Goal: Task Accomplishment & Management: Complete application form

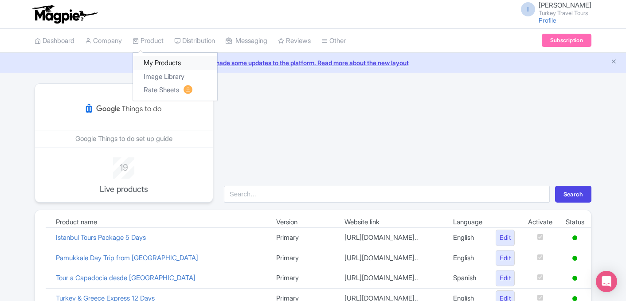
click at [157, 61] on link "My Products" at bounding box center [175, 63] width 84 height 14
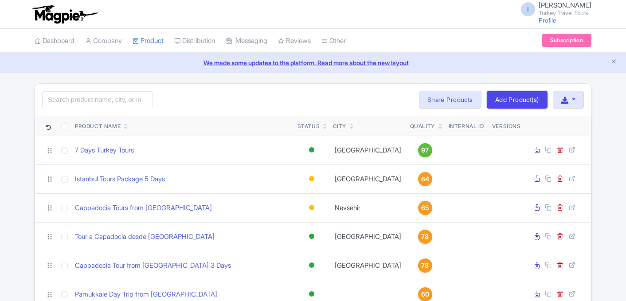
click at [512, 99] on link "Add Product(s)" at bounding box center [517, 100] width 61 height 18
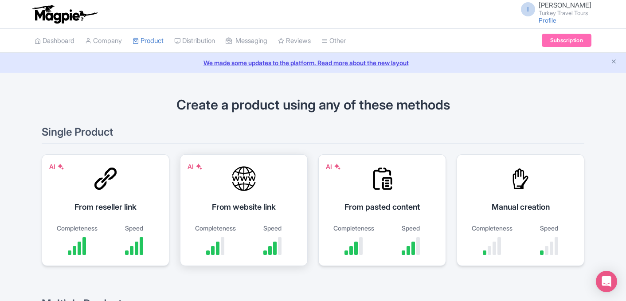
click at [255, 208] on div "From website link" at bounding box center [244, 207] width 106 height 12
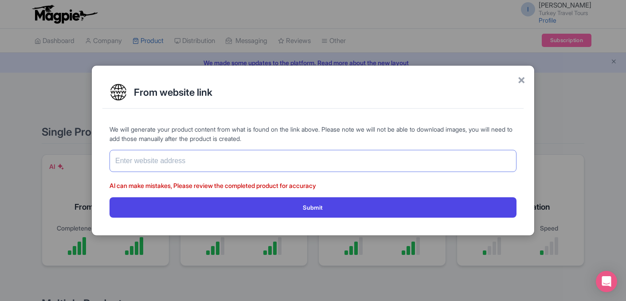
click at [260, 156] on input "text" at bounding box center [313, 161] width 407 height 22
paste input "[URL][DOMAIN_NAME]"
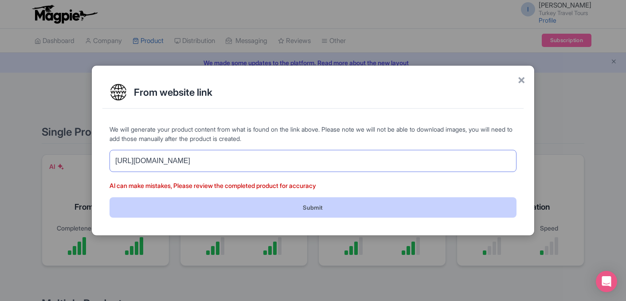
type input "[URL][DOMAIN_NAME]"
click at [265, 211] on button "Submit" at bounding box center [313, 207] width 407 height 20
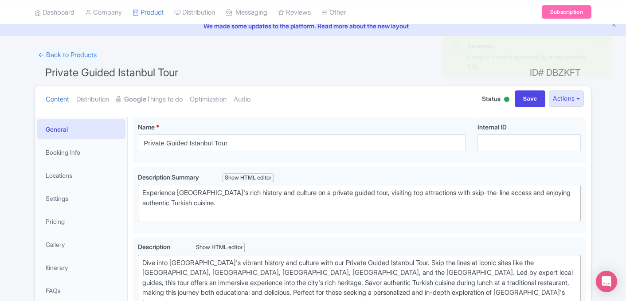
scroll to position [53, 0]
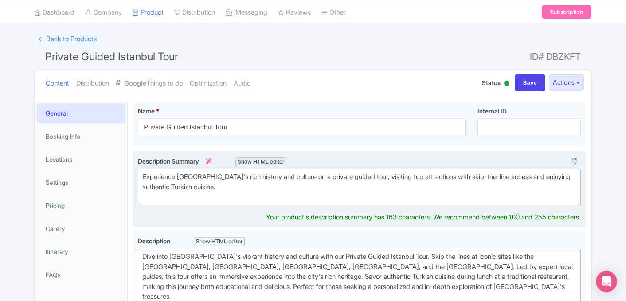
click at [361, 177] on div "Experience Istanbul's rich history and culture on a private guided tour, visiti…" at bounding box center [359, 187] width 434 height 30
drag, startPoint x: 362, startPoint y: 177, endPoint x: 377, endPoint y: 176, distance: 15.1
click at [377, 176] on div "Experience Istanbul's rich history and culture on a private guided tour of Ista…" at bounding box center [359, 187] width 434 height 30
drag, startPoint x: 348, startPoint y: 176, endPoint x: 395, endPoint y: 176, distance: 47.0
click at [395, 176] on div "Experience Istanbul's rich history and culture on a private guided tour of Ista…" at bounding box center [359, 187] width 434 height 30
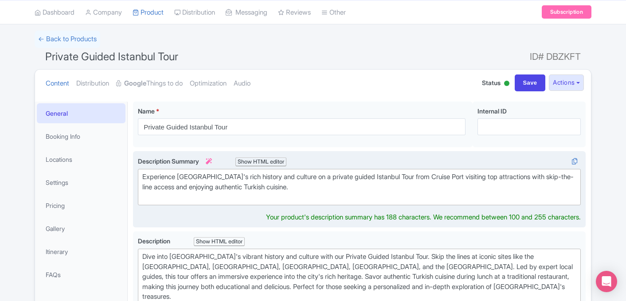
type trix-editor "<div>Experience Istanbul's rich history and culture on a private guided Istanbu…"
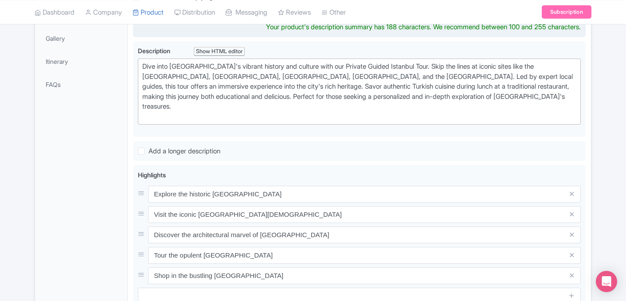
scroll to position [245, 0]
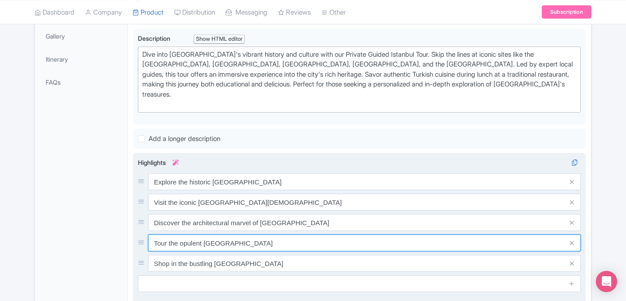
click at [203, 243] on div "Explore the historic Hippodrome Square Visit the iconic Sultanahmet Mosque Disc…" at bounding box center [359, 222] width 443 height 98
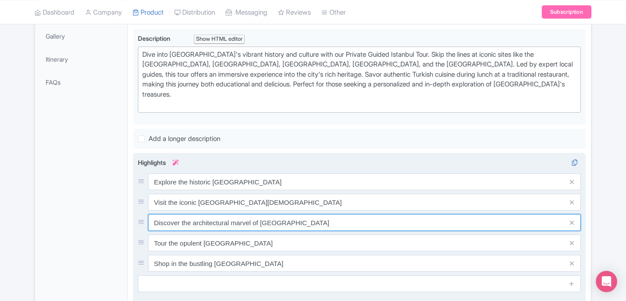
drag, startPoint x: 260, startPoint y: 212, endPoint x: 144, endPoint y: 212, distance: 116.7
click at [144, 214] on div "Discover the architectural marvel of Hagia Sophia" at bounding box center [359, 222] width 443 height 17
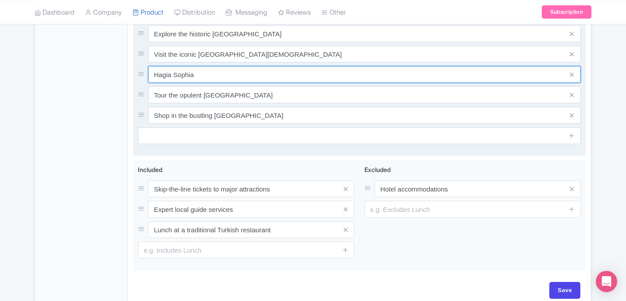
scroll to position [396, 0]
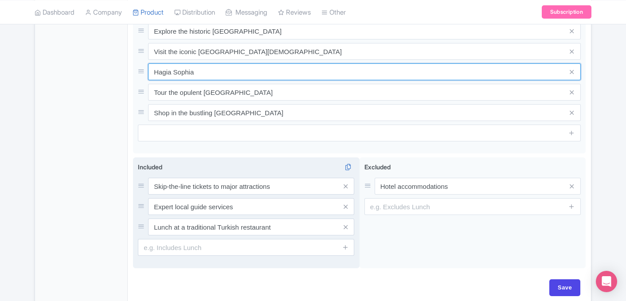
type input "Hagia Sophia"
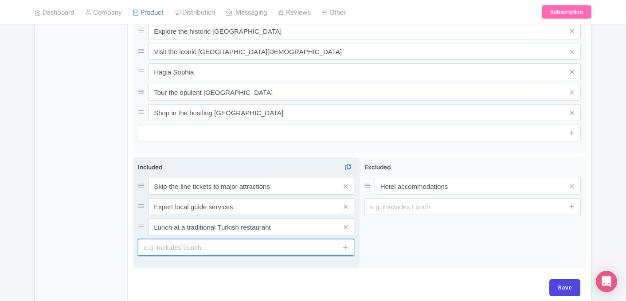
click at [219, 239] on input "text" at bounding box center [246, 247] width 216 height 17
type input "T"
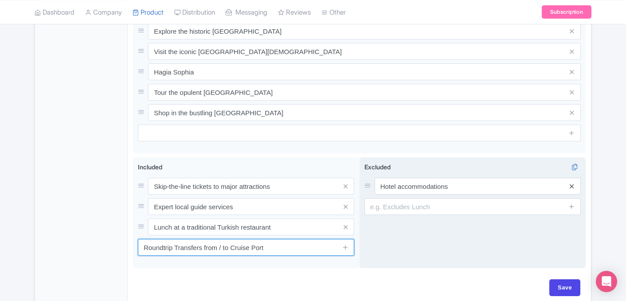
type input "Roundtrip Transfers from / to Cruise Port"
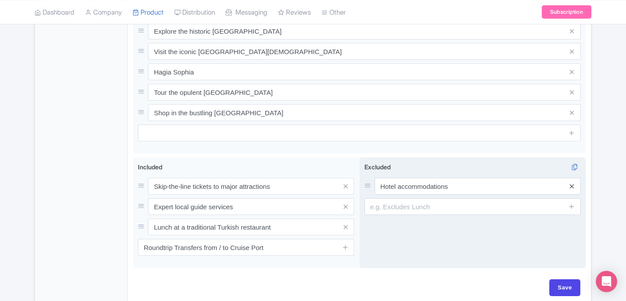
click at [571, 183] on icon at bounding box center [572, 186] width 4 height 7
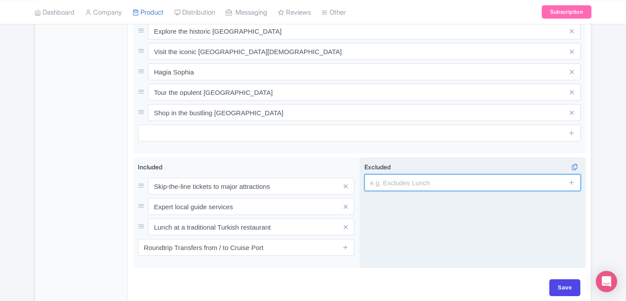
click at [501, 180] on input "text" at bounding box center [473, 182] width 216 height 17
type input "Drinks During Lunch"
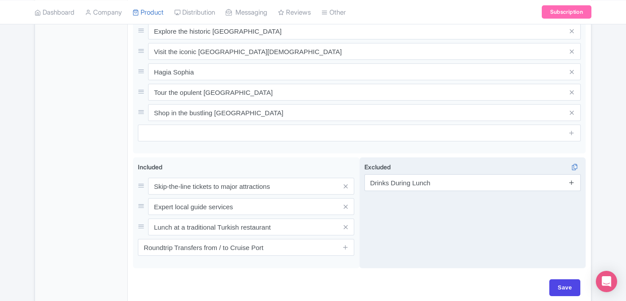
click at [571, 178] on link at bounding box center [572, 183] width 7 height 10
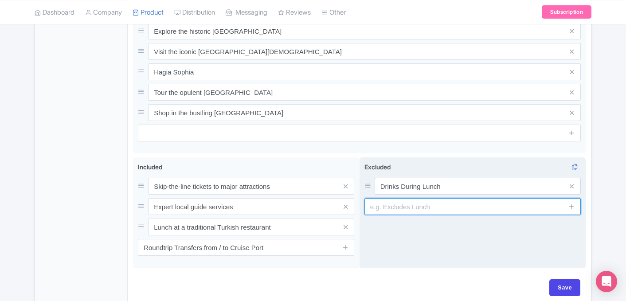
click at [430, 201] on input "text" at bounding box center [473, 206] width 216 height 17
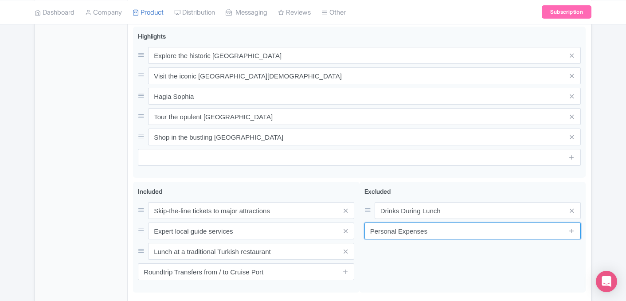
scroll to position [385, 0]
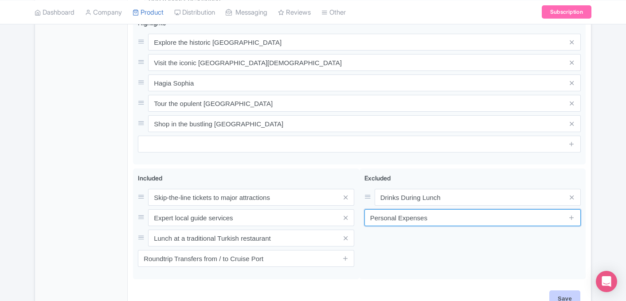
type input "Personal Expenses"
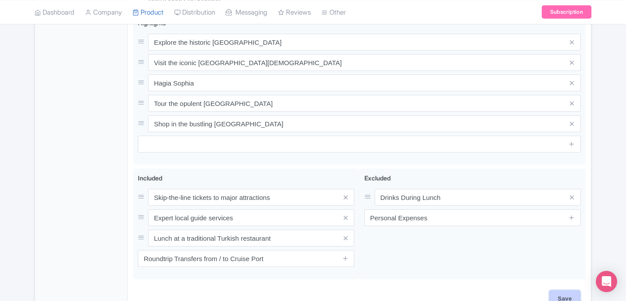
click at [559, 291] on input "Save" at bounding box center [565, 299] width 31 height 17
type input "Saving..."
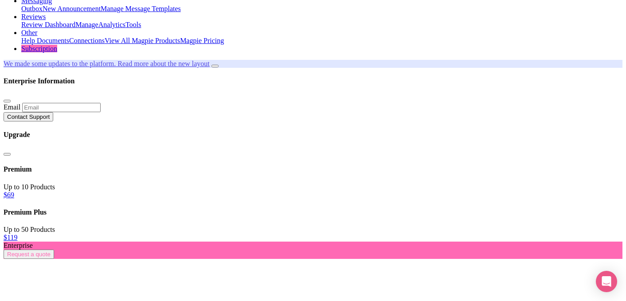
scroll to position [102, 0]
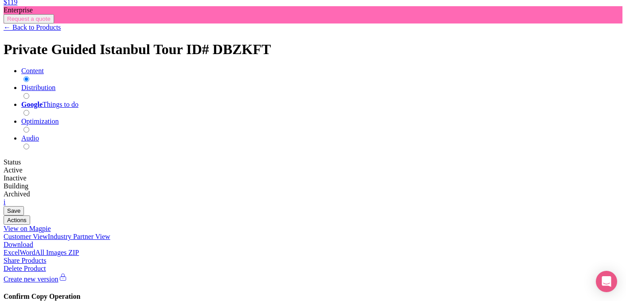
scroll to position [367, 0]
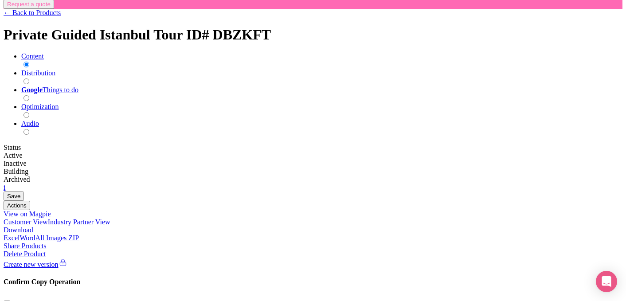
radio input "true"
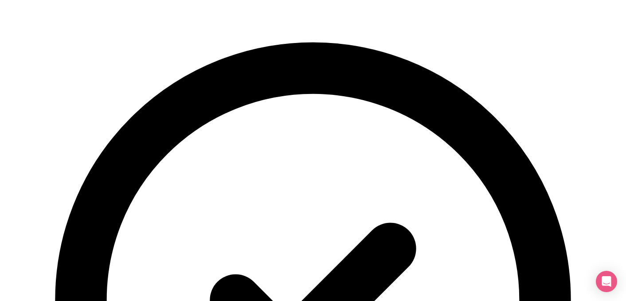
scroll to position [377, 0]
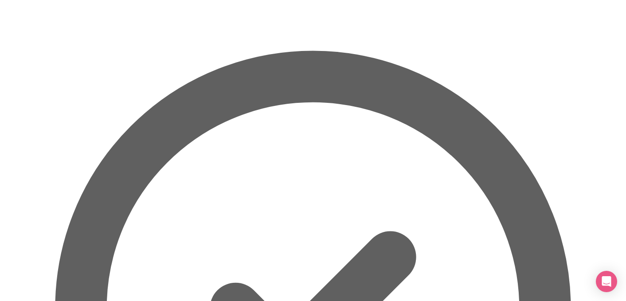
radio input "true"
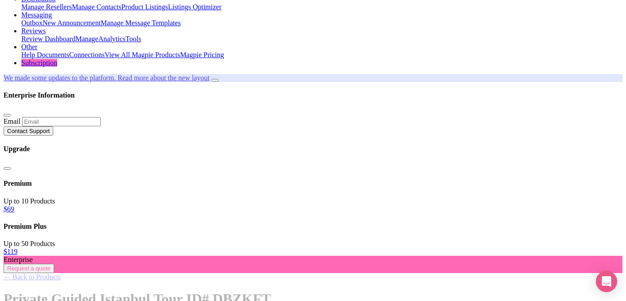
scroll to position [0, 0]
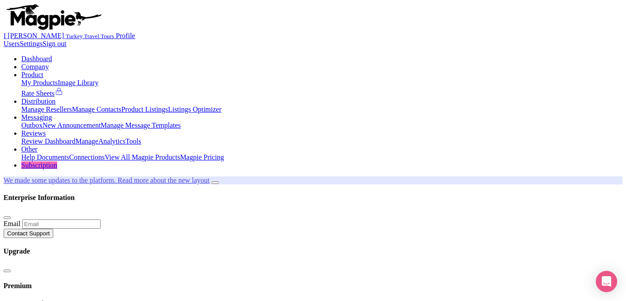
type input "Update Product"
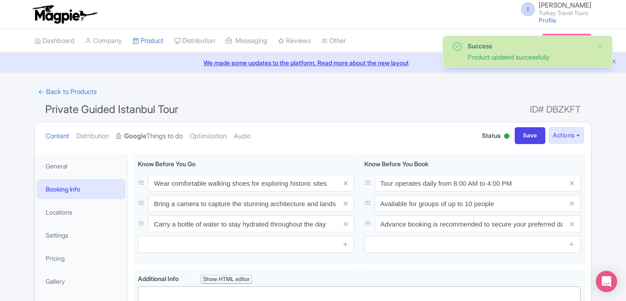
click at [145, 140] on strong "Google" at bounding box center [135, 136] width 22 height 10
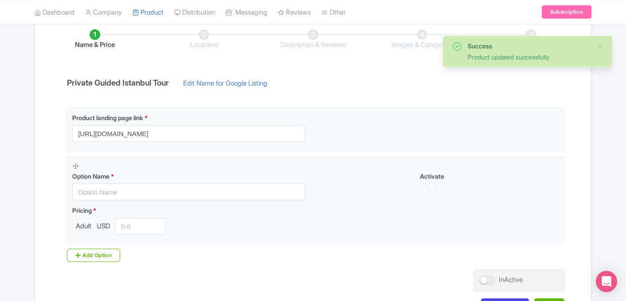
scroll to position [149, 0]
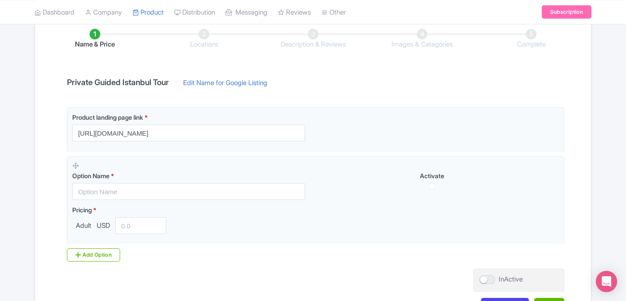
click at [148, 84] on h4 "Private Guided Istanbul Tour" at bounding box center [118, 82] width 113 height 9
copy div "Private Guided Istanbul Tour"
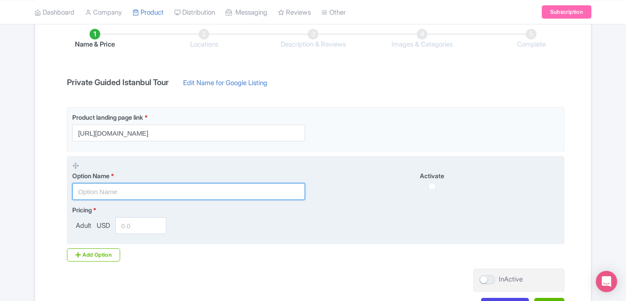
click at [122, 191] on input "text" at bounding box center [188, 191] width 233 height 17
paste input "Private Guided Istanbul Tour"
type input "Private Guided Istanbul Tour"
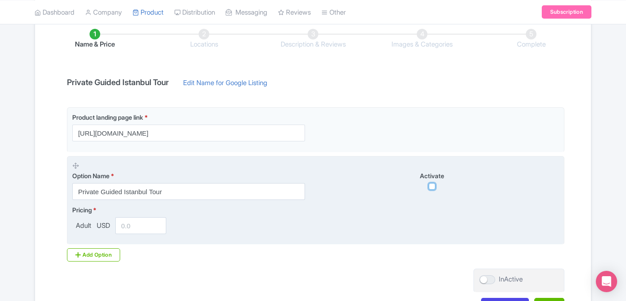
click at [431, 187] on input "checkbox" at bounding box center [432, 186] width 7 height 7
checkbox input "true"
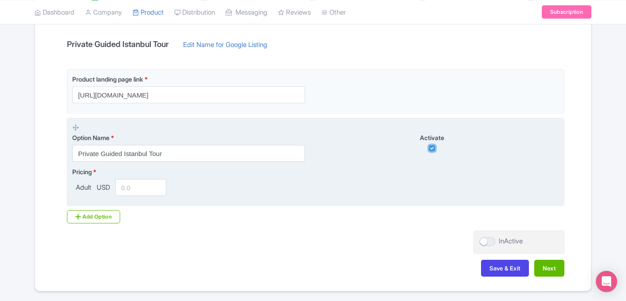
scroll to position [205, 0]
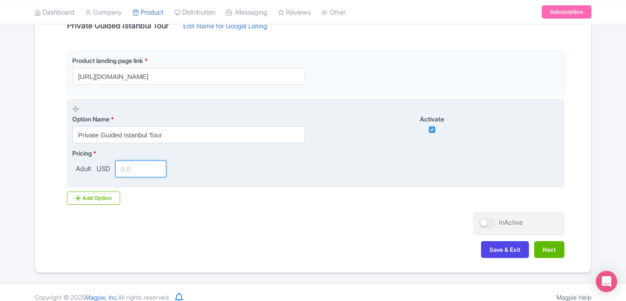
click at [131, 172] on input "number" at bounding box center [140, 169] width 51 height 17
type input "215"
click at [227, 168] on div "Pricing * Adult USD 215" at bounding box center [315, 163] width 487 height 29
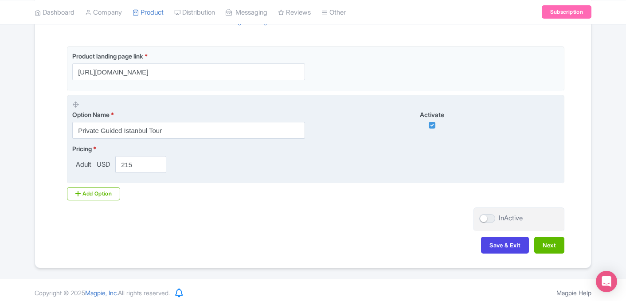
scroll to position [215, 0]
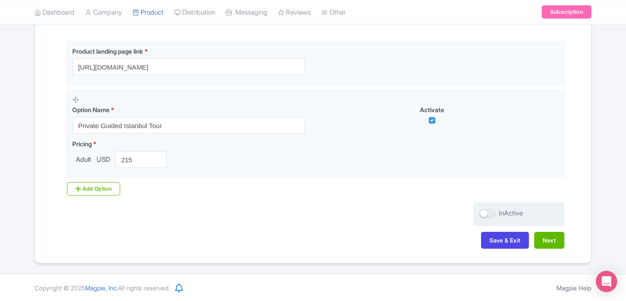
click at [488, 212] on div at bounding box center [488, 213] width 16 height 9
click at [485, 212] on input "InActive" at bounding box center [483, 214] width 6 height 6
checkbox input "true"
click at [549, 245] on button "Next" at bounding box center [550, 240] width 30 height 17
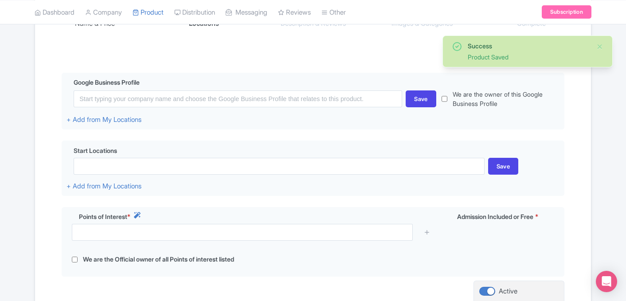
scroll to position [169, 0]
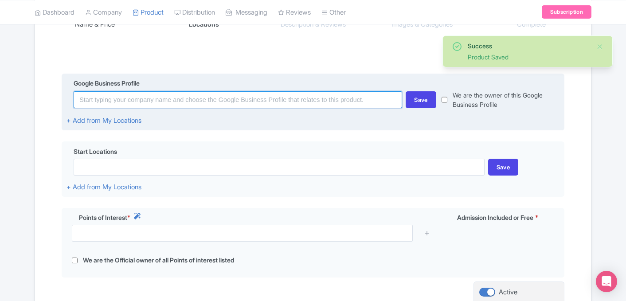
click at [181, 103] on input at bounding box center [238, 99] width 329 height 17
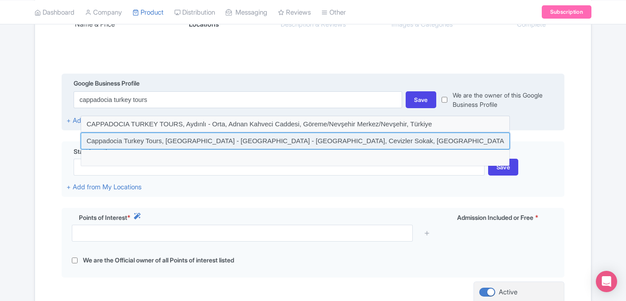
click at [268, 141] on input at bounding box center [295, 141] width 429 height 17
type input "Cappadocia Turkey Tours, İsali - Gaferli - Avcılar, Cevizler Sokak, Göreme/Nevş…"
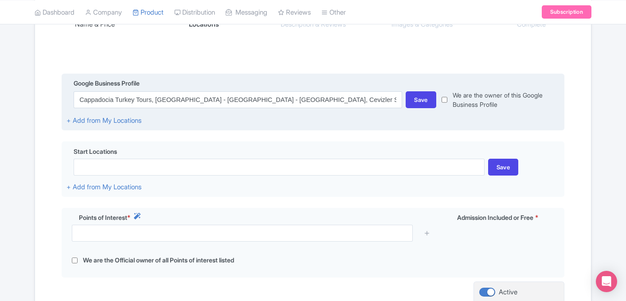
click at [444, 100] on input "checkbox" at bounding box center [445, 100] width 6 height 19
checkbox input "true"
click at [418, 102] on div "Save" at bounding box center [421, 99] width 31 height 17
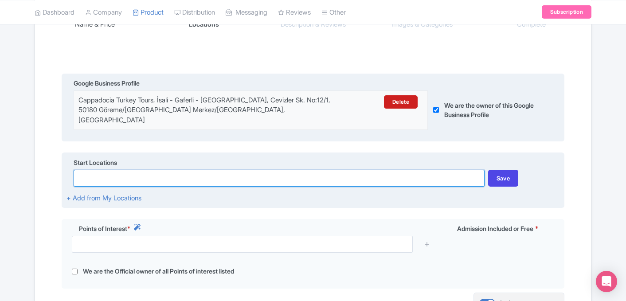
click at [154, 170] on input at bounding box center [279, 178] width 411 height 17
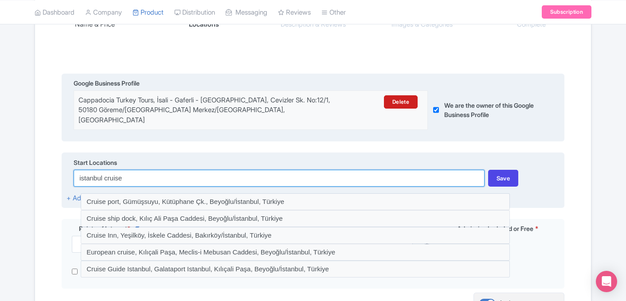
click at [154, 170] on input "istanbul cruise" at bounding box center [279, 178] width 411 height 17
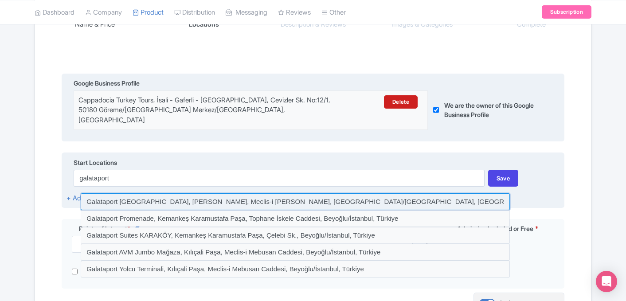
click at [201, 197] on input at bounding box center [295, 201] width 429 height 17
type input "Galataport Istanbul, Kılıçali Paşa, Meclis-i Mebusan Caddesi, Beyoğlu/İstanbul,…"
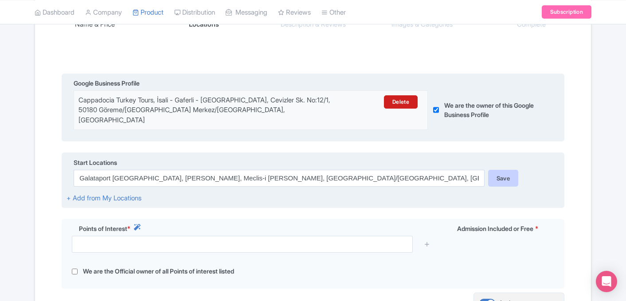
click at [503, 175] on div "Save" at bounding box center [503, 178] width 31 height 17
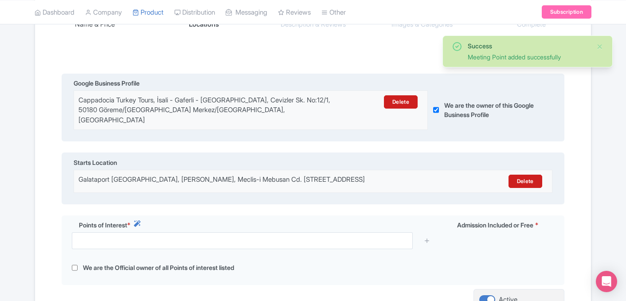
scroll to position [219, 0]
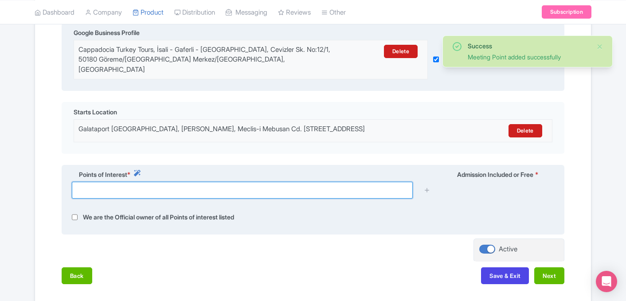
click at [286, 183] on input "text" at bounding box center [242, 190] width 341 height 17
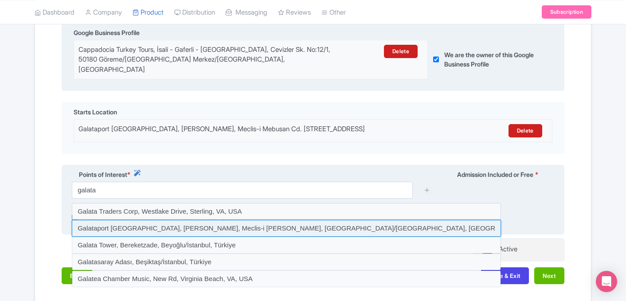
click at [161, 225] on input at bounding box center [286, 228] width 429 height 17
type input "Galataport Istanbul, Kılıçali Paşa, Meclis-i Mebusan Caddesi, Beyoğlu/İstanbul,…"
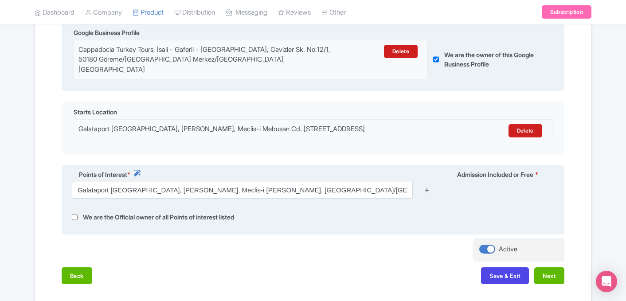
click at [426, 187] on icon at bounding box center [427, 190] width 7 height 7
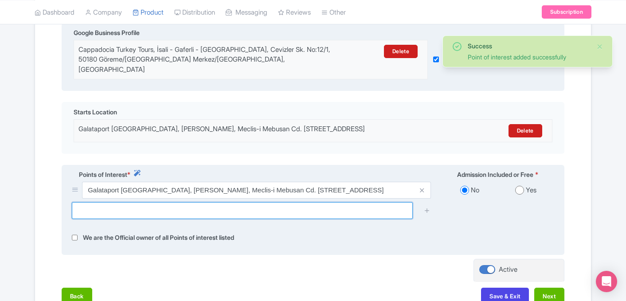
click at [217, 202] on input "text" at bounding box center [242, 210] width 341 height 17
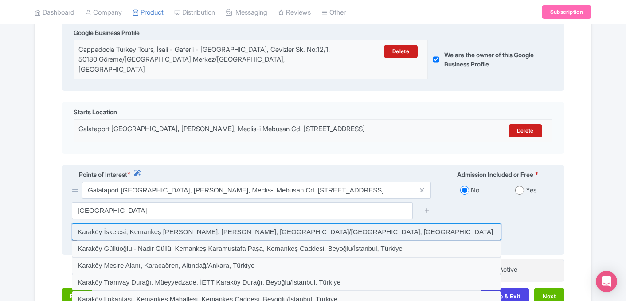
click at [167, 224] on input at bounding box center [286, 232] width 429 height 17
type input "Karaköy İskelesi, Kemankeş Karamustafa Paşa, Rıhtım Caddesi, Beyoğlu/İstanbul, …"
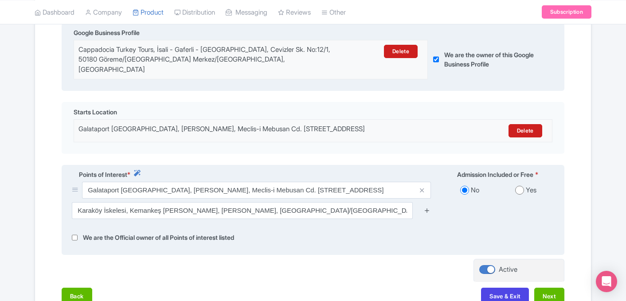
click at [426, 207] on icon at bounding box center [427, 210] width 7 height 7
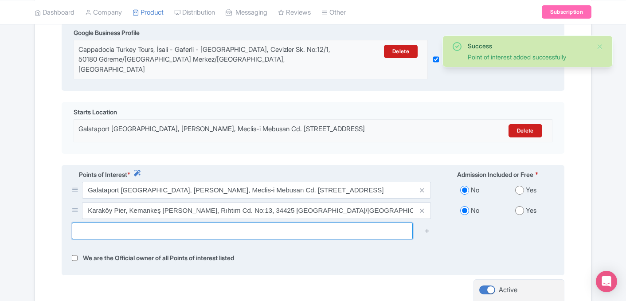
click at [256, 224] on input "text" at bounding box center [242, 231] width 341 height 17
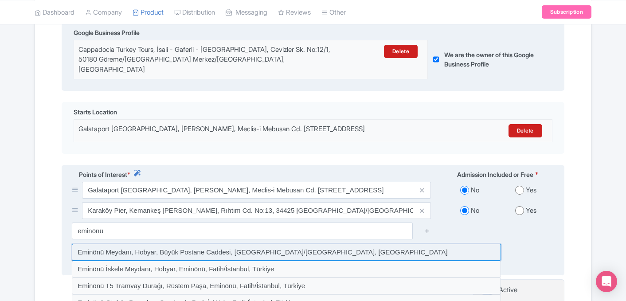
click at [191, 244] on input at bounding box center [286, 252] width 429 height 17
type input "Eminönü Meydanı, Hobyar, Büyük Postane Caddesi, Fatih/İstanbul, Türkiye"
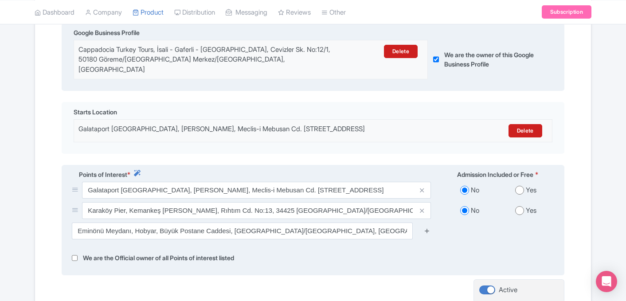
click at [427, 228] on icon at bounding box center [427, 231] width 7 height 7
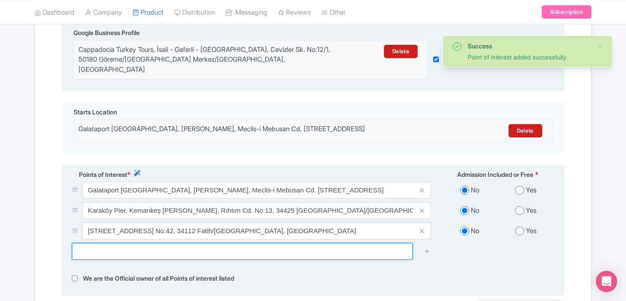
click at [160, 243] on input "text" at bounding box center [242, 251] width 341 height 17
type input "g"
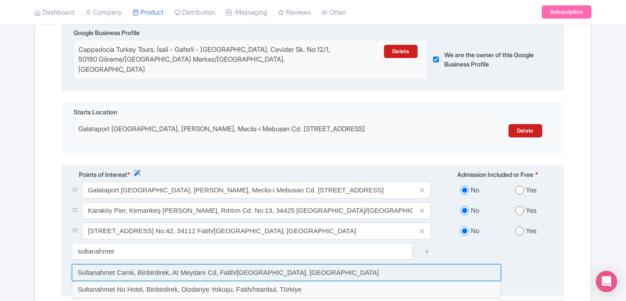
click at [151, 265] on input at bounding box center [286, 272] width 429 height 17
type input "Sultanahmet Camii, Binbirdirek, At Meydanı Cd, Fatih/İstanbul, Türkiye"
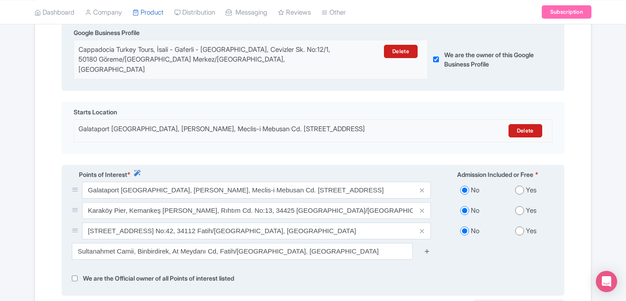
click at [427, 248] on icon at bounding box center [427, 251] width 7 height 7
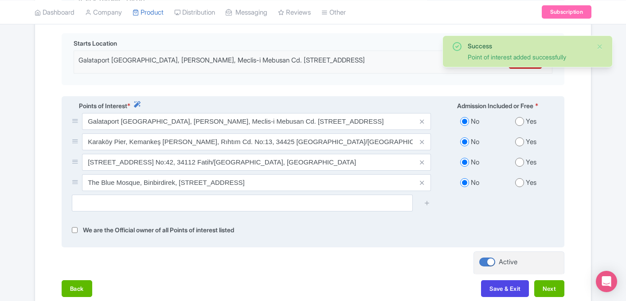
scroll to position [290, 0]
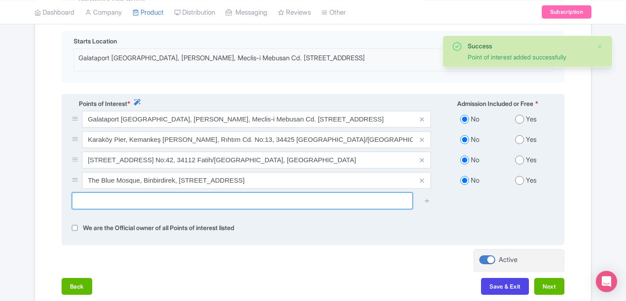
click at [287, 200] on input "text" at bounding box center [242, 201] width 341 height 17
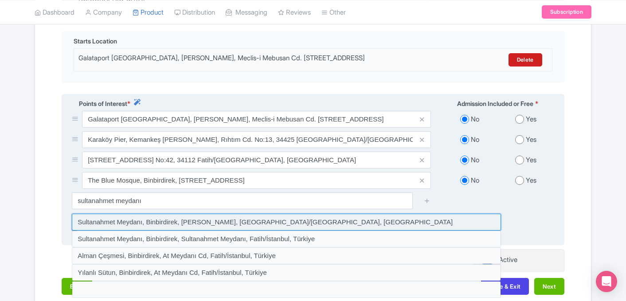
click at [202, 214] on input at bounding box center [286, 222] width 429 height 17
type input "Sultanahmet Meydanı, Binbirdirek, Sultan Ahmet Parkı, Fatih/İstanbul, Türkiye"
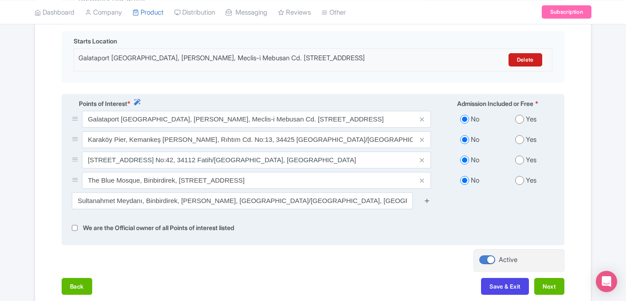
click at [427, 197] on icon at bounding box center [427, 200] width 7 height 7
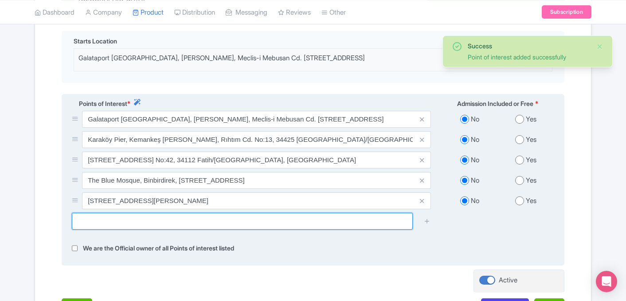
click at [214, 216] on input "text" at bounding box center [242, 221] width 341 height 17
type input "h"
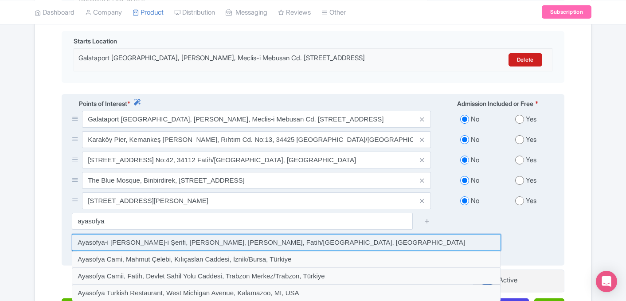
click at [167, 234] on input at bounding box center [286, 242] width 429 height 17
type input "Ayasofya-i Kebir Cami-i Şerifi, Sultan Ahmet, Ayasofya Meydanı, Fatih/İstanbul,…"
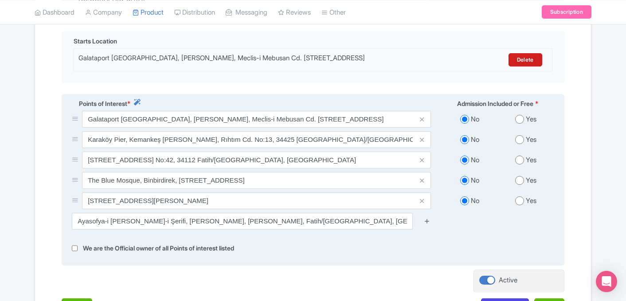
click at [428, 218] on icon at bounding box center [427, 221] width 7 height 7
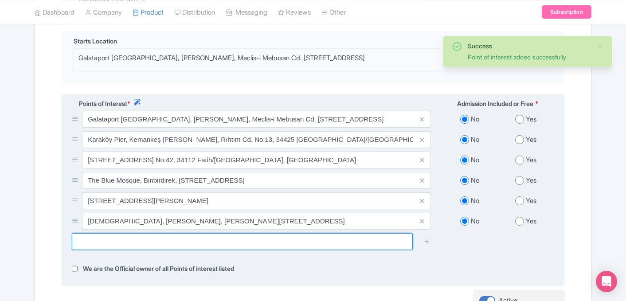
click at [197, 234] on input "text" at bounding box center [242, 241] width 341 height 17
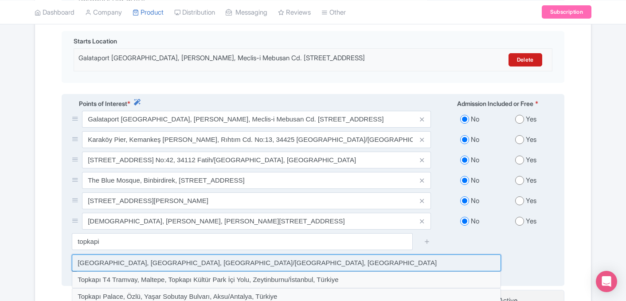
click at [151, 255] on input at bounding box center [286, 263] width 429 height 17
type input "Topkapi Palace Museum, Cankurtaran, Fatih/İstanbul, Türkiye"
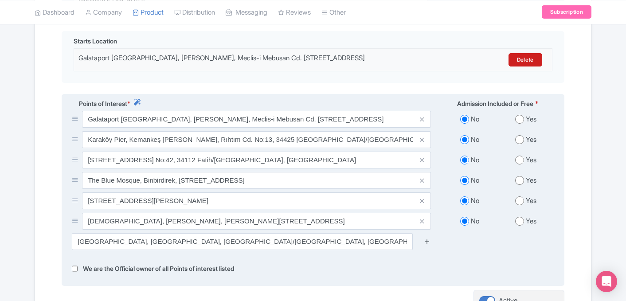
click at [427, 238] on icon at bounding box center [427, 241] width 7 height 7
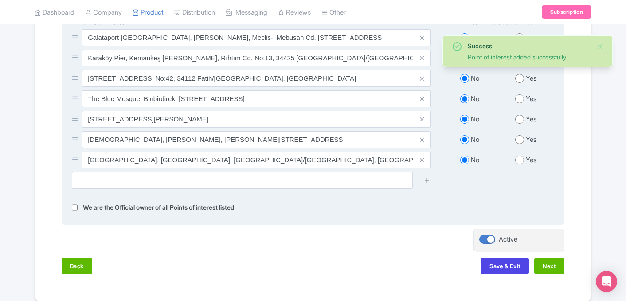
scroll to position [401, 0]
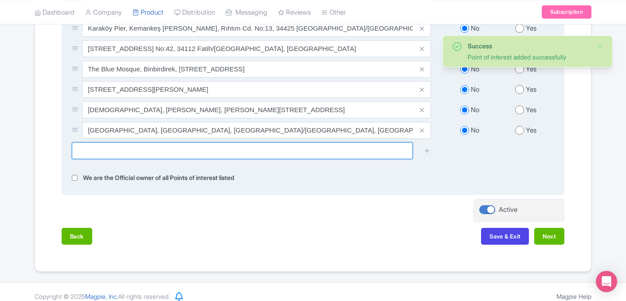
click at [206, 144] on input "text" at bounding box center [242, 150] width 341 height 17
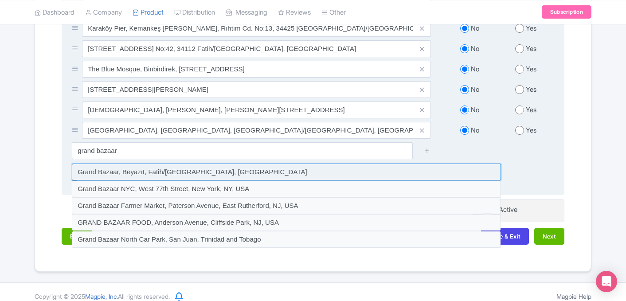
click at [145, 165] on input at bounding box center [286, 172] width 429 height 17
type input "Grand Bazaar, Beyazıt, Fatih/İstanbul, Türkiye"
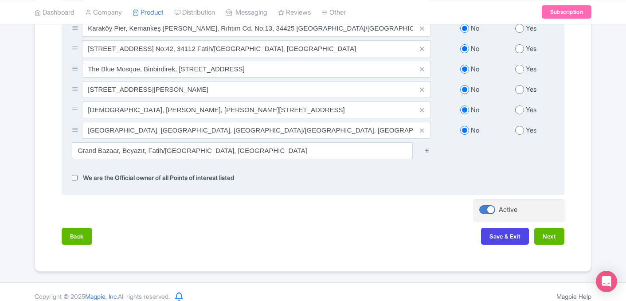
click at [425, 147] on icon at bounding box center [427, 150] width 7 height 7
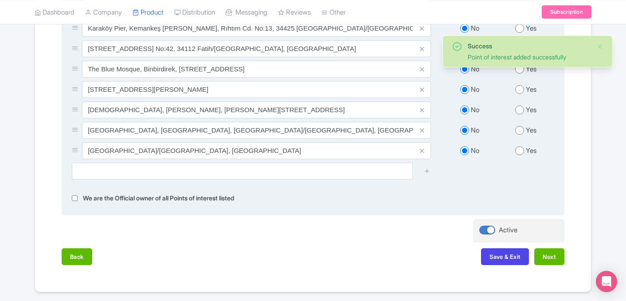
click at [522, 146] on input "radio" at bounding box center [520, 150] width 9 height 9
radio input "true"
click at [521, 126] on input "radio" at bounding box center [520, 130] width 9 height 9
radio input "true"
click at [521, 106] on div "Yes" at bounding box center [526, 110] width 56 height 10
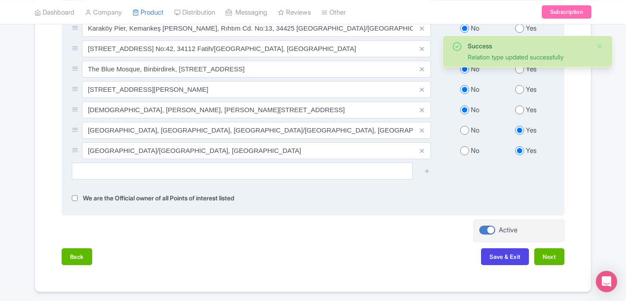
click at [518, 85] on input "radio" at bounding box center [520, 89] width 9 height 9
radio input "true"
click at [518, 106] on input "radio" at bounding box center [520, 110] width 9 height 9
radio input "true"
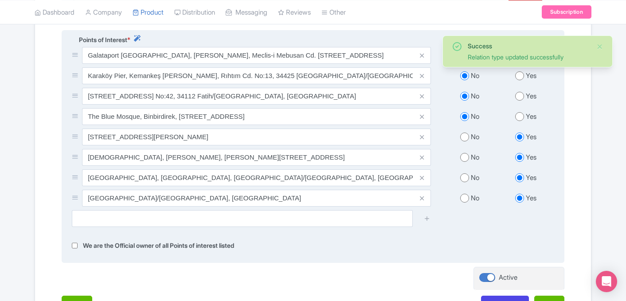
scroll to position [349, 0]
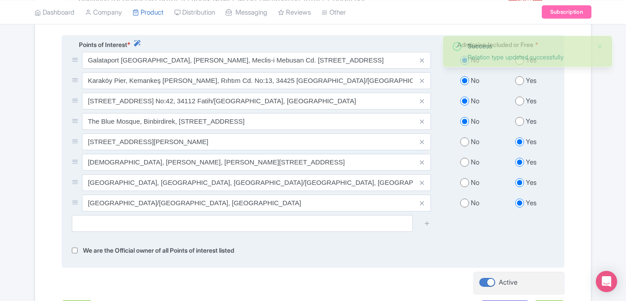
click at [521, 76] on input "radio" at bounding box center [520, 80] width 9 height 9
radio input "true"
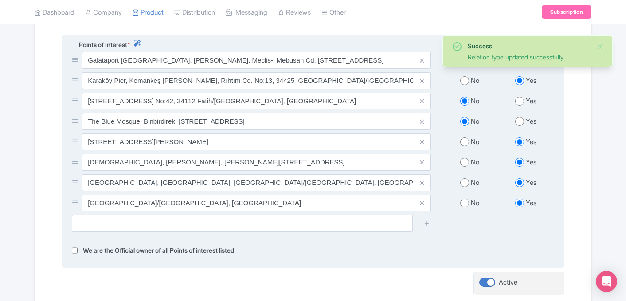
click at [519, 97] on input "radio" at bounding box center [520, 101] width 9 height 9
radio input "true"
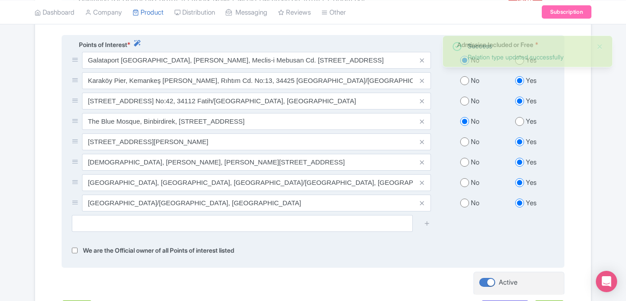
click at [521, 117] on input "radio" at bounding box center [520, 121] width 9 height 9
radio input "true"
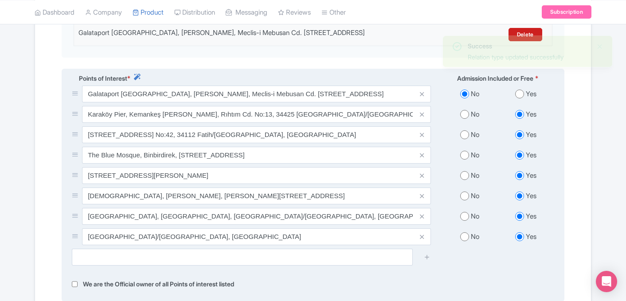
scroll to position [315, 0]
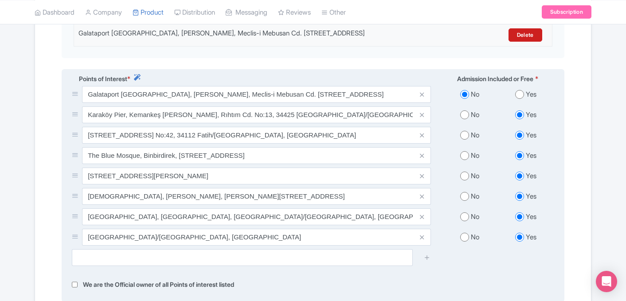
click at [520, 90] on input "radio" at bounding box center [520, 94] width 9 height 9
radio input "true"
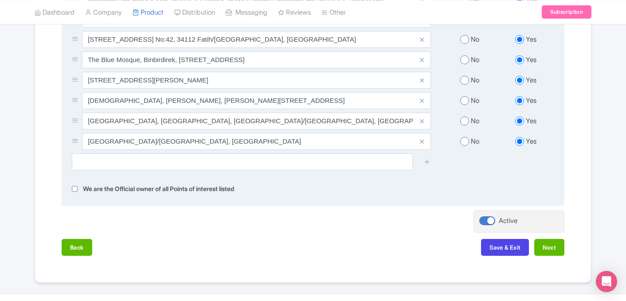
scroll to position [422, 0]
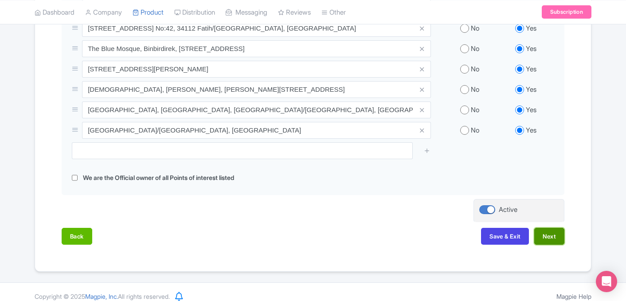
click at [551, 228] on button "Next" at bounding box center [550, 236] width 30 height 17
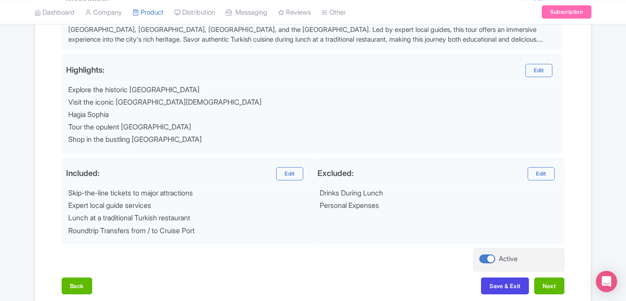
scroll to position [332, 0]
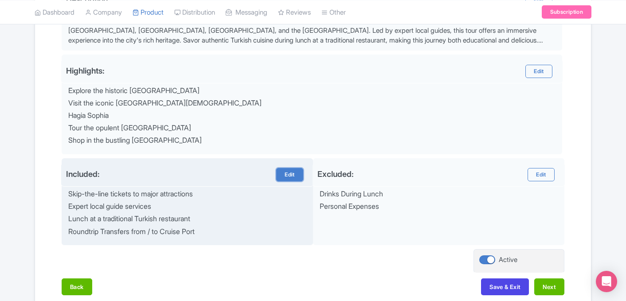
click at [295, 173] on link "Edit" at bounding box center [289, 174] width 27 height 13
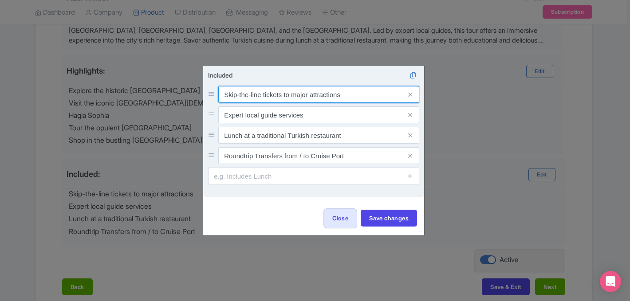
drag, startPoint x: 292, startPoint y: 98, endPoint x: 350, endPoint y: 94, distance: 57.8
click at [350, 94] on input "Skip-the-line tickets to major attractions" at bounding box center [318, 94] width 201 height 17
type input "Skip-the-line tickets to Museums"
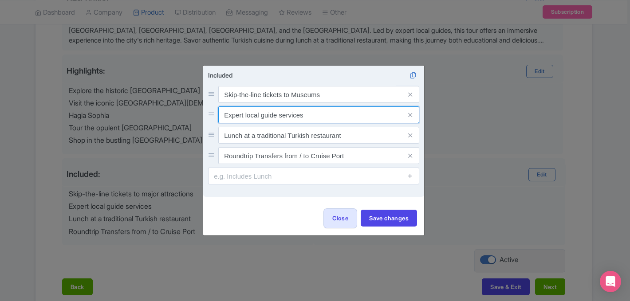
click at [247, 103] on input "Expert local guide services" at bounding box center [318, 94] width 201 height 17
click at [308, 103] on input "Expert local guide services" at bounding box center [318, 94] width 201 height 17
click at [260, 103] on input "Expert local guide service" at bounding box center [318, 94] width 201 height 17
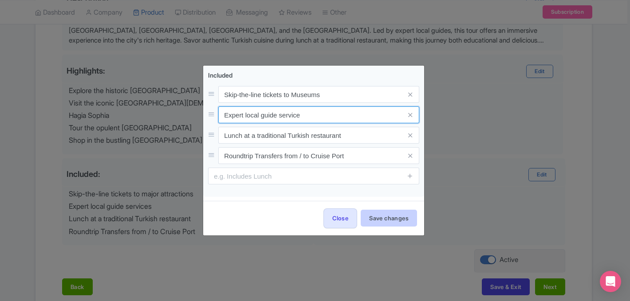
type input "Expert local guide service"
click at [387, 216] on button "Save changes" at bounding box center [389, 218] width 56 height 17
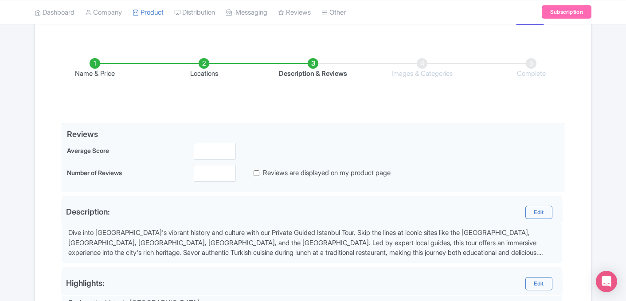
scroll to position [119, 0]
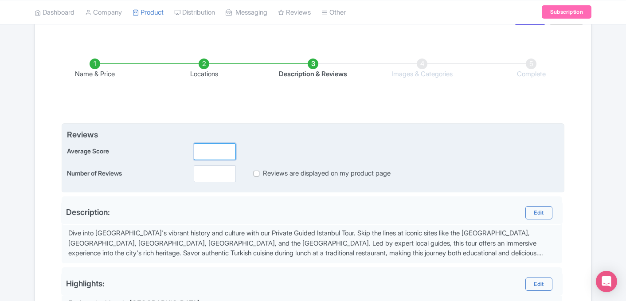
click at [202, 157] on input "number" at bounding box center [215, 151] width 42 height 17
type input "5"
type input "5.0"
click at [208, 172] on input "number" at bounding box center [215, 173] width 42 height 17
type input "162"
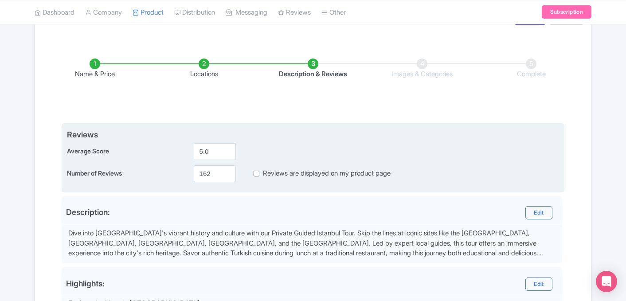
click at [257, 172] on input "Reviews are displayed on my product page" at bounding box center [257, 174] width 6 height 10
checkbox input "true"
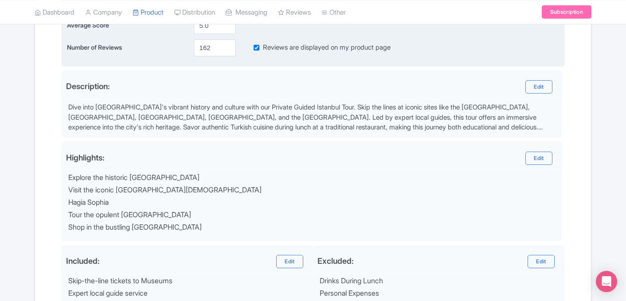
scroll to position [246, 0]
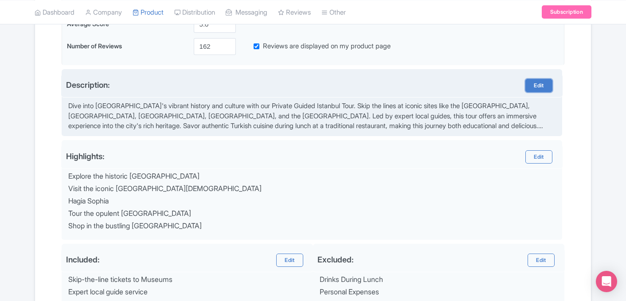
click at [535, 83] on link "Edit" at bounding box center [539, 85] width 27 height 13
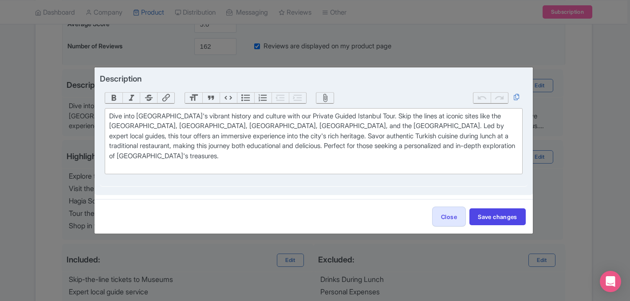
click at [370, 117] on div "Dive into Istanbul's vibrant history and culture with our Private Guided Istanb…" at bounding box center [313, 141] width 409 height 60
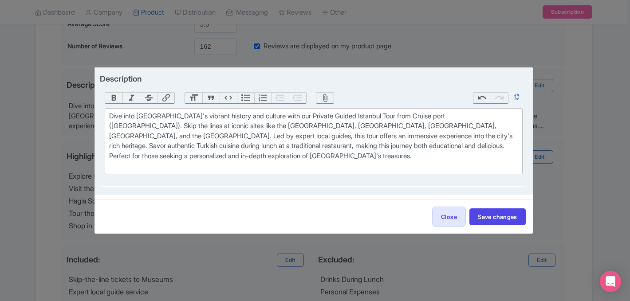
click at [487, 126] on div "Dive into Istanbul's vibrant history and culture with our Private Guided Istanb…" at bounding box center [313, 141] width 409 height 60
click at [446, 118] on div "Dive into Istanbul's vibrant history and culture with our Private Guided Istanb…" at bounding box center [313, 141] width 409 height 60
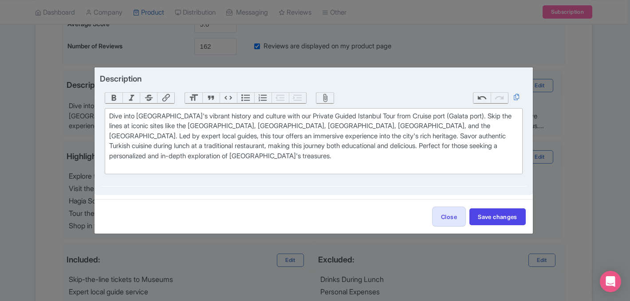
click at [446, 129] on div "Dive into Istanbul's vibrant history and culture with our Private Guided Istanb…" at bounding box center [313, 141] width 409 height 60
click at [450, 115] on div "Dive into Istanbul's vibrant history and culture with our Private Guided Istanb…" at bounding box center [313, 141] width 409 height 60
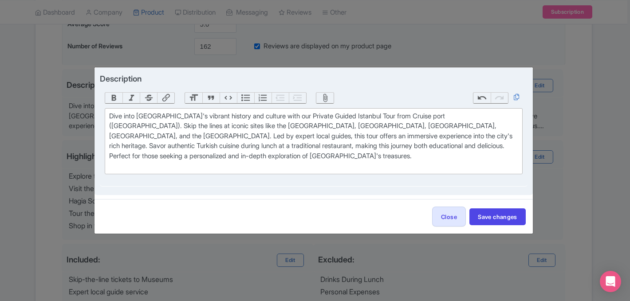
click at [460, 115] on div "Dive into Istanbul's vibrant history and culture with our Private Guided Istanb…" at bounding box center [313, 141] width 409 height 60
click at [171, 136] on div "Dive into Istanbul's vibrant history and culture with our Private Guided Istanb…" at bounding box center [313, 141] width 409 height 60
type trix-editor "<div>Dive into Istanbul's vibrant history and culture with our Private Guided I…"
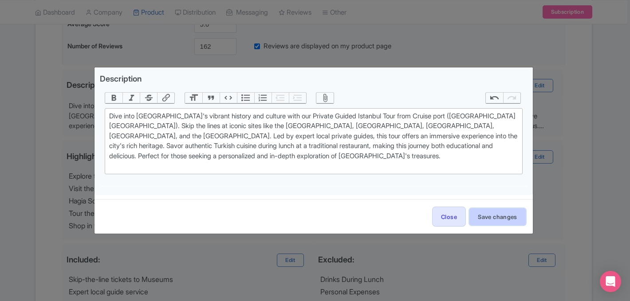
click at [497, 213] on button "Save changes" at bounding box center [497, 217] width 56 height 17
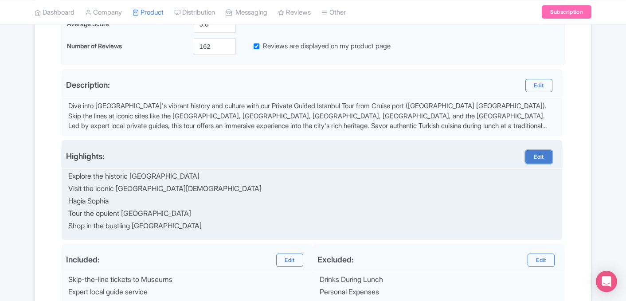
click at [543, 156] on link "Edit" at bounding box center [539, 156] width 27 height 13
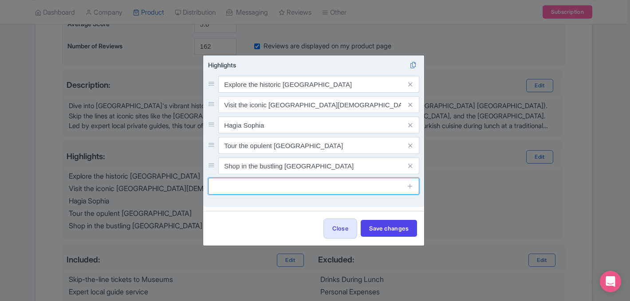
click at [233, 189] on input "text" at bounding box center [313, 186] width 211 height 17
type input "Visit Istanbul with Private Guide"
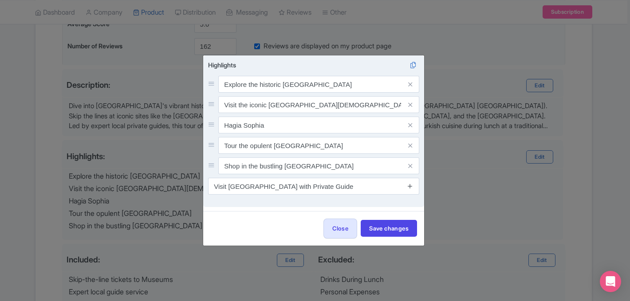
click at [410, 188] on icon at bounding box center [410, 186] width 7 height 7
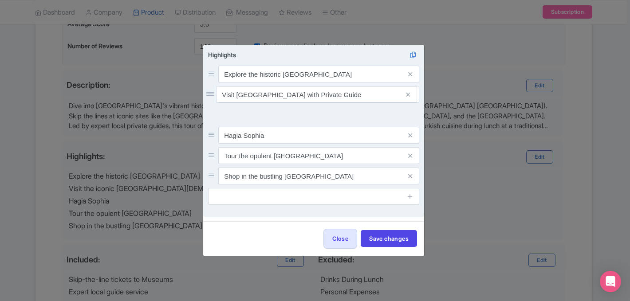
drag, startPoint x: 213, startPoint y: 179, endPoint x: 210, endPoint y: 97, distance: 82.1
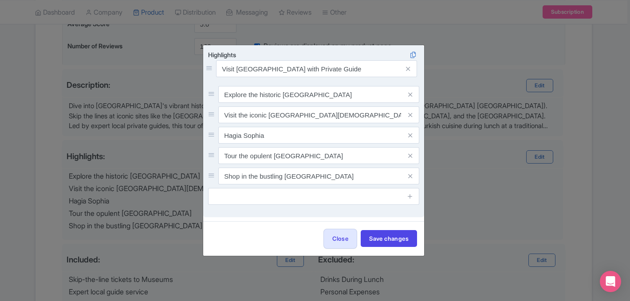
drag, startPoint x: 213, startPoint y: 114, endPoint x: 210, endPoint y: 68, distance: 46.6
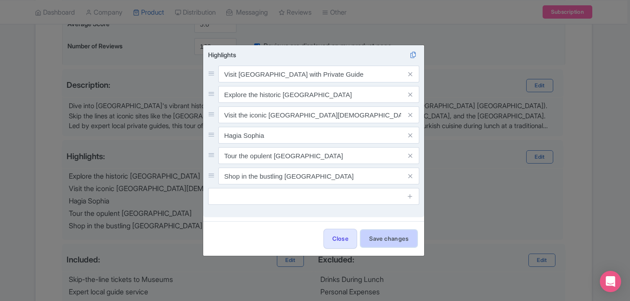
click at [386, 240] on button "Save changes" at bounding box center [389, 238] width 56 height 17
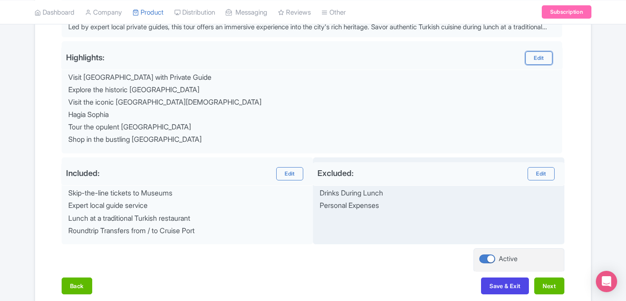
scroll to position [391, 0]
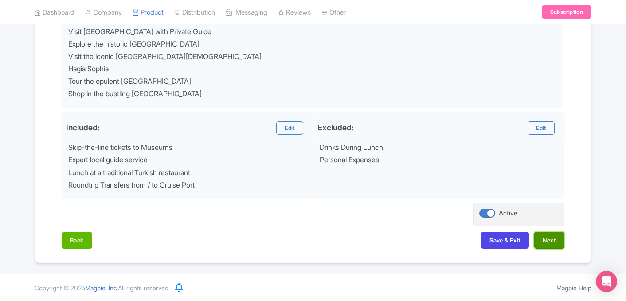
click at [551, 242] on button "Next" at bounding box center [550, 240] width 30 height 17
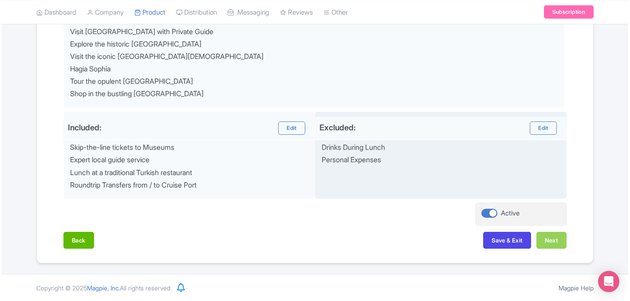
scroll to position [156, 0]
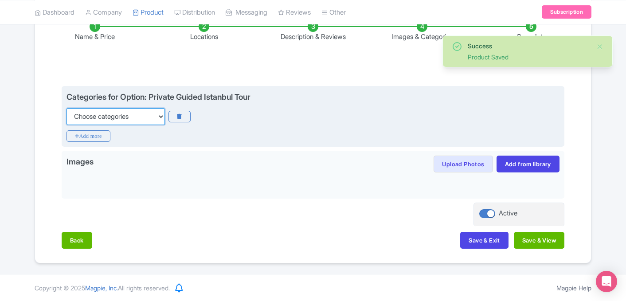
click at [125, 115] on select "Choose categories Adults Only Animals Audio Guide Beaches Bike Tours Boat Tours…" at bounding box center [116, 116] width 98 height 17
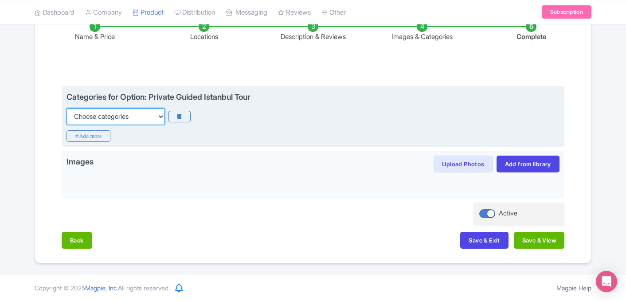
select select "private-tours"
click at [67, 108] on select "Choose categories Adults Only Animals Audio Guide Beaches Bike Tours Boat Tours…" at bounding box center [116, 116] width 98 height 17
click at [95, 136] on icon "Add more" at bounding box center [89, 136] width 44 height 12
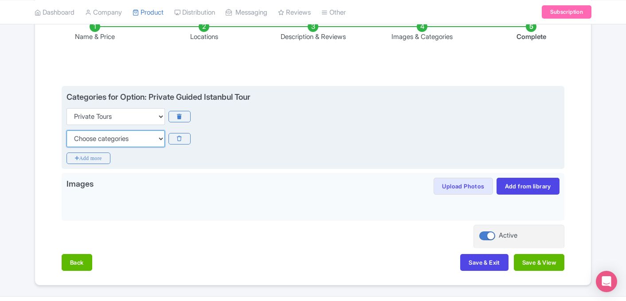
click at [97, 143] on select "Choose categories Adults Only Animals Audio Guide Beaches Bike Tours Boat Tours…" at bounding box center [116, 138] width 98 height 17
select select "guided-tours"
click at [67, 130] on select "Choose categories Adults Only Animals Audio Guide Beaches Bike Tours Boat Tours…" at bounding box center [116, 138] width 98 height 17
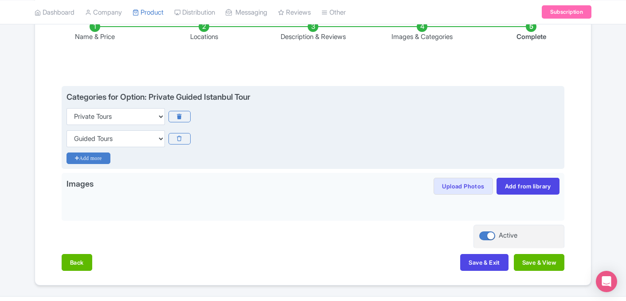
click at [90, 160] on icon "Add more" at bounding box center [89, 159] width 44 height 12
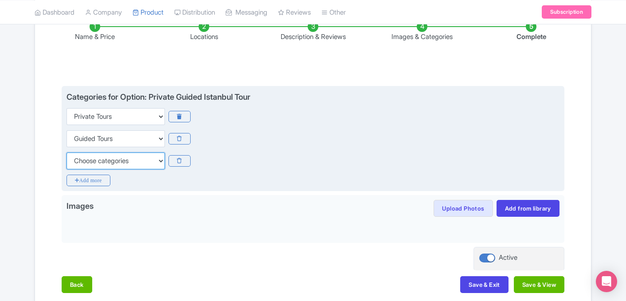
click at [100, 165] on select "Choose categories Adults Only Animals Audio Guide Beaches Bike Tours Boat Tours…" at bounding box center [116, 161] width 98 height 17
select select "museums"
click at [67, 153] on select "Choose categories Adults Only Animals Audio Guide Beaches Bike Tours Boat Tours…" at bounding box center [116, 161] width 98 height 17
click at [102, 157] on select "Choose categories Adults Only Animals Audio Guide Beaches Bike Tours Boat Tours…" at bounding box center [116, 161] width 98 height 17
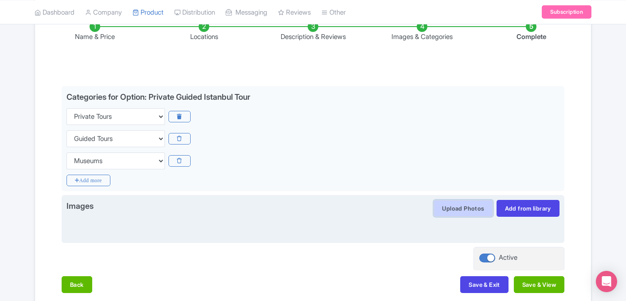
click at [447, 209] on button "Upload Photos" at bounding box center [463, 208] width 59 height 17
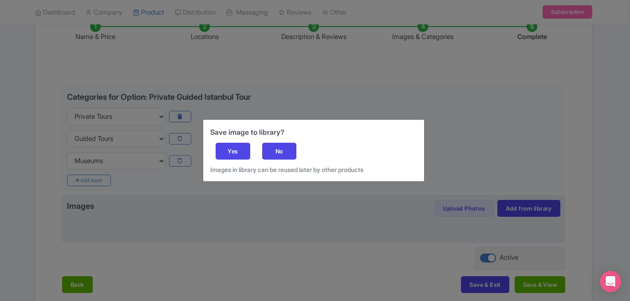
click at [297, 150] on div "Save image to library? Yes No Images in library can be reused later by other pr…" at bounding box center [313, 151] width 221 height 62
click at [236, 152] on div "Yes" at bounding box center [233, 151] width 35 height 17
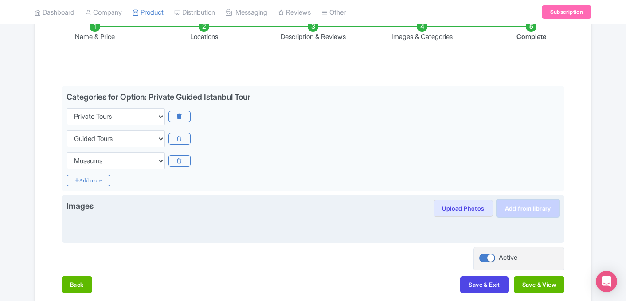
click at [533, 208] on link "Add from library" at bounding box center [528, 208] width 63 height 17
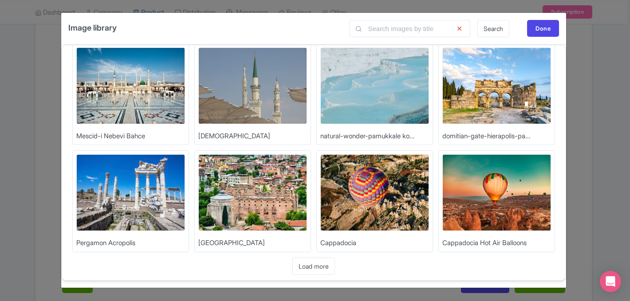
scroll to position [128, 0]
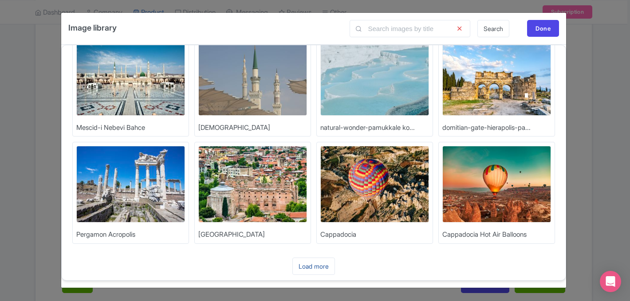
click at [311, 268] on link "Load more" at bounding box center [313, 266] width 43 height 17
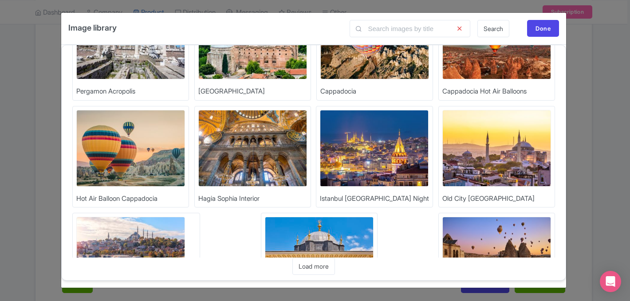
scroll to position [272, 0]
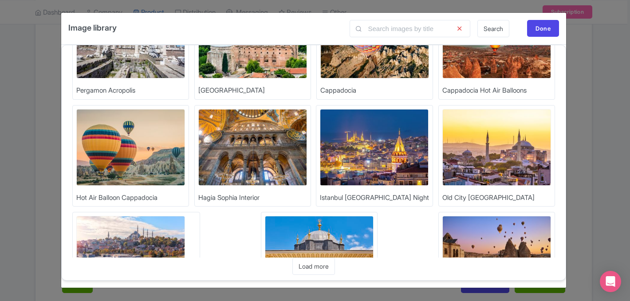
click at [510, 141] on img at bounding box center [496, 147] width 109 height 77
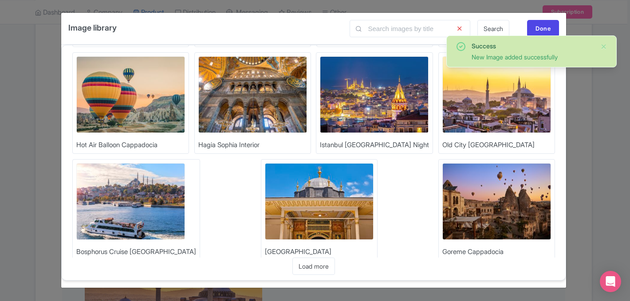
scroll to position [330, 0]
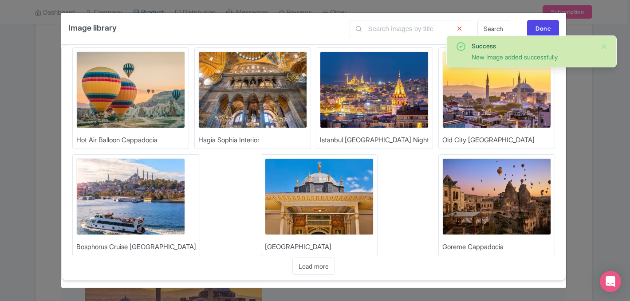
click at [269, 216] on img at bounding box center [319, 196] width 109 height 77
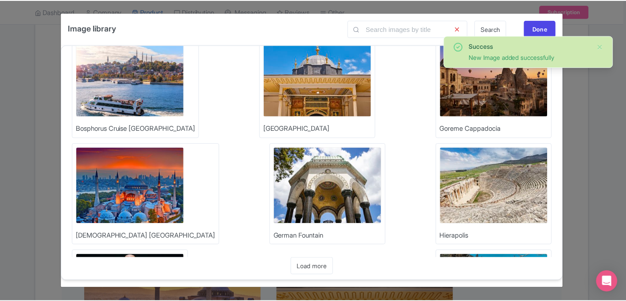
scroll to position [450, 0]
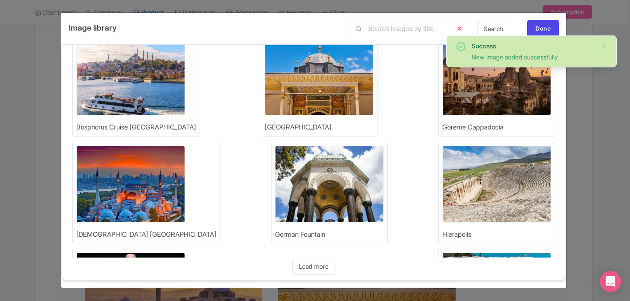
click at [275, 201] on img at bounding box center [329, 184] width 109 height 77
click at [547, 28] on div "Done" at bounding box center [543, 28] width 32 height 17
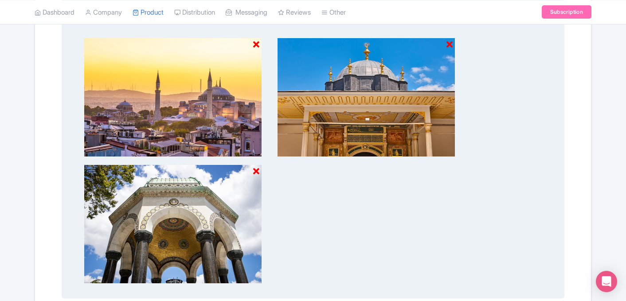
scroll to position [453, 0]
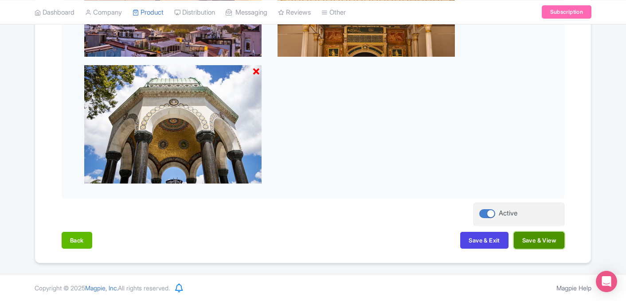
click at [545, 240] on button "Save & View" at bounding box center [539, 240] width 51 height 17
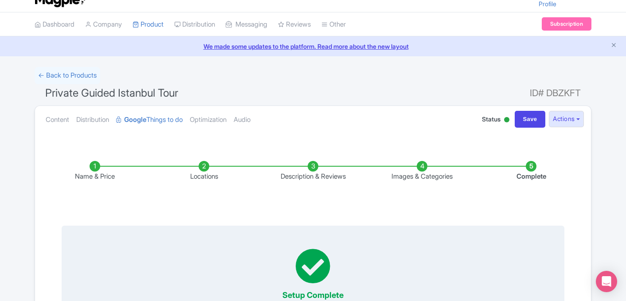
scroll to position [0, 0]
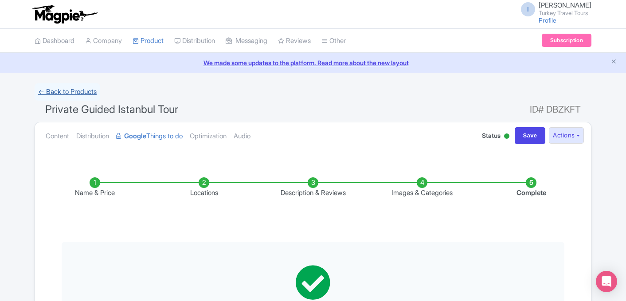
click at [87, 92] on link "← Back to Products" at bounding box center [68, 91] width 66 height 17
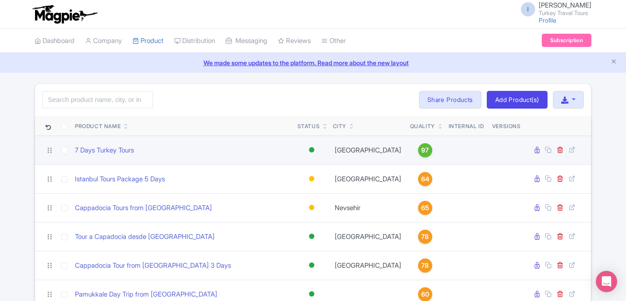
click at [350, 149] on td "[GEOGRAPHIC_DATA]" at bounding box center [368, 150] width 77 height 29
click at [350, 149] on td "Istanbul" at bounding box center [368, 150] width 77 height 29
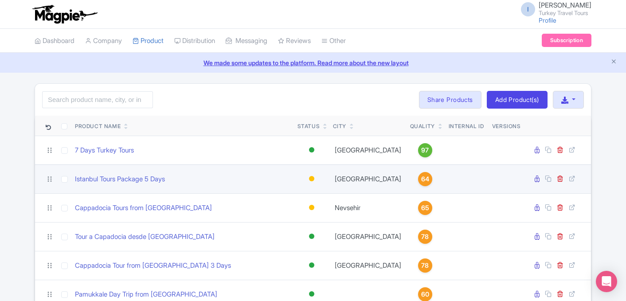
click at [344, 177] on td "Istanbul" at bounding box center [368, 179] width 77 height 29
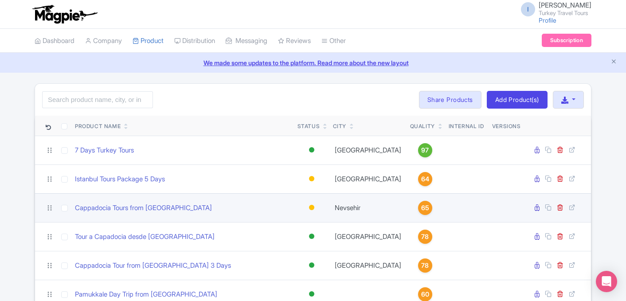
click at [343, 208] on td "Nevsehir" at bounding box center [368, 207] width 77 height 29
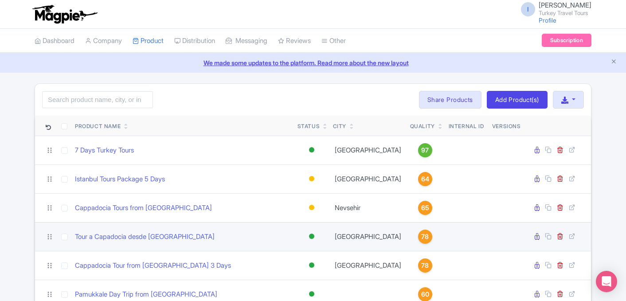
click at [342, 230] on td "Istanbul" at bounding box center [368, 236] width 77 height 29
click at [346, 240] on td "Istanbul" at bounding box center [368, 236] width 77 height 29
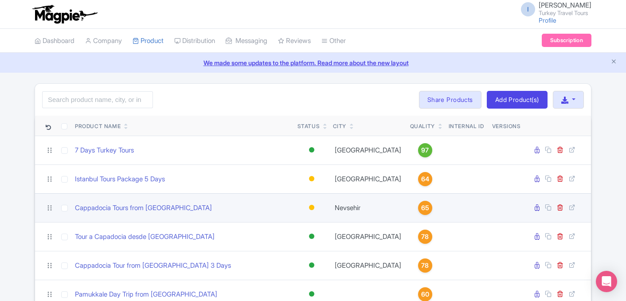
click at [347, 211] on td "Nevsehir" at bounding box center [368, 207] width 77 height 29
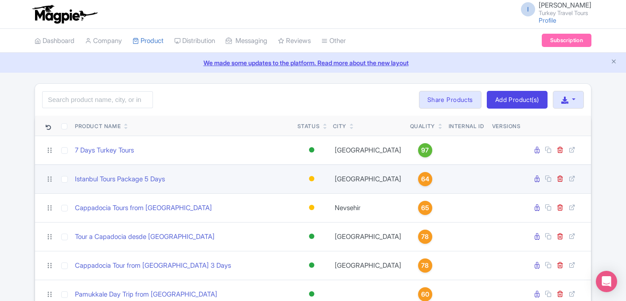
click at [346, 178] on td "Istanbul" at bounding box center [368, 179] width 77 height 29
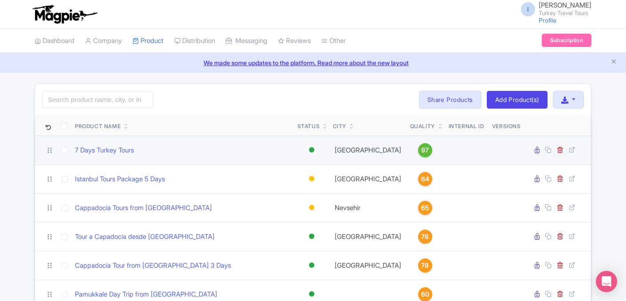
click at [349, 150] on td "Istanbul" at bounding box center [368, 150] width 77 height 29
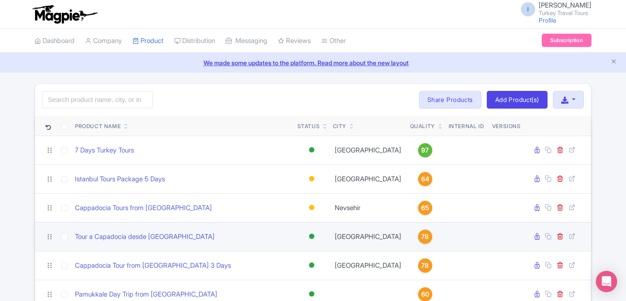
click at [346, 237] on td "Istanbul" at bounding box center [368, 236] width 77 height 29
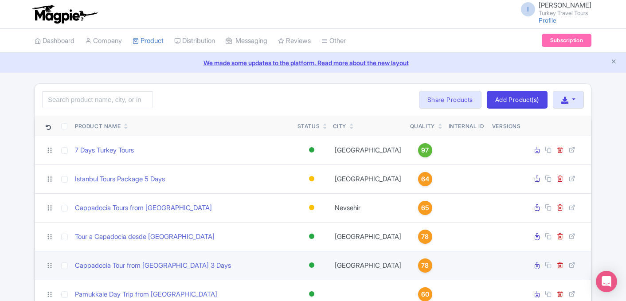
click at [340, 266] on td "Istanbul" at bounding box center [368, 265] width 77 height 29
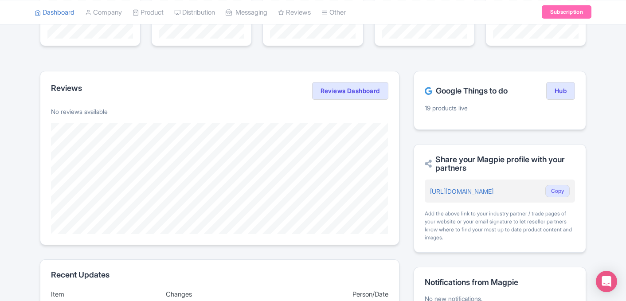
scroll to position [150, 0]
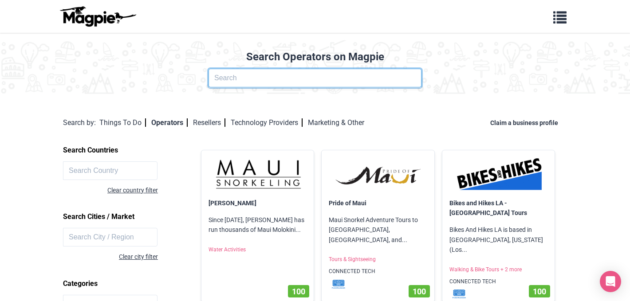
click at [291, 79] on input "text" at bounding box center [315, 78] width 213 height 19
type input "umrah"
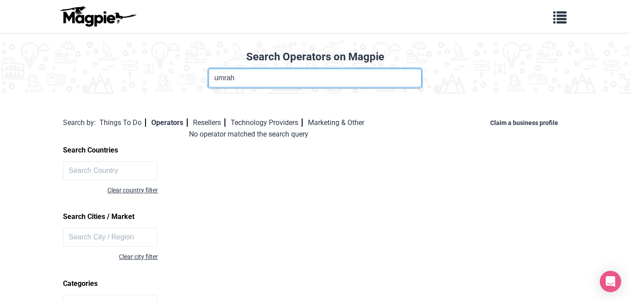
click at [291, 79] on input "umrah" at bounding box center [315, 78] width 213 height 19
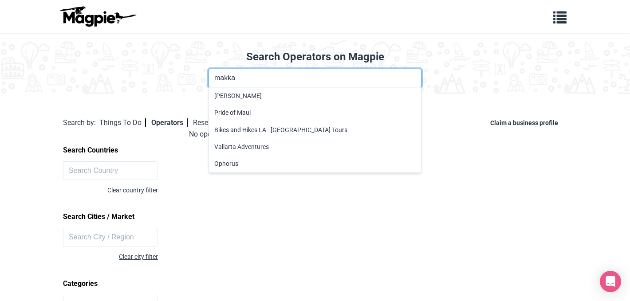
type input "makka"
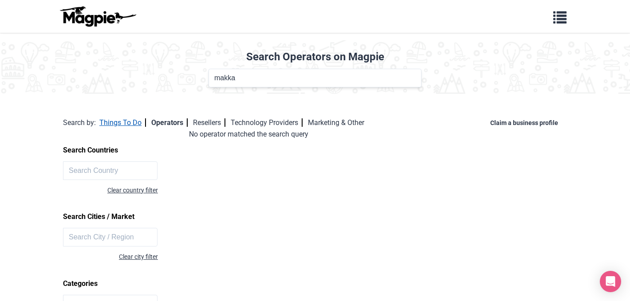
click at [125, 124] on link "Things To Do" at bounding box center [122, 122] width 47 height 8
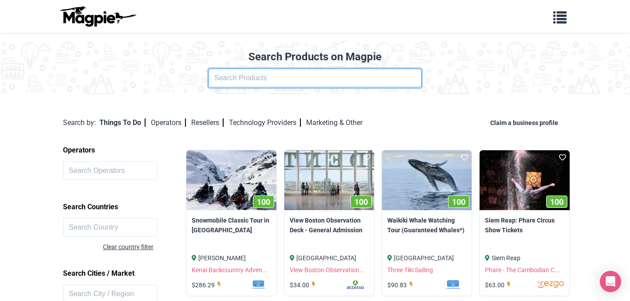
click at [289, 87] on input "text" at bounding box center [315, 78] width 213 height 19
click button at bounding box center [0, 0] width 0 height 0
click at [329, 81] on input "umrah" at bounding box center [315, 78] width 213 height 19
click button at bounding box center [0, 0] width 0 height 0
click at [329, 81] on input "umrah" at bounding box center [315, 78] width 213 height 19
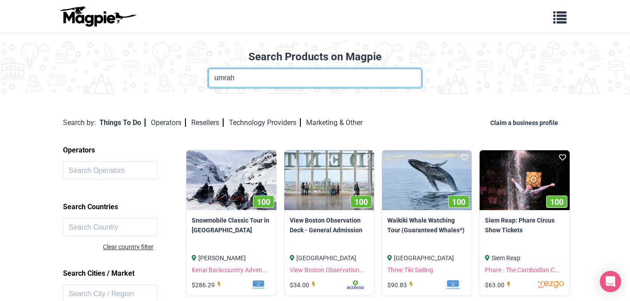
click at [329, 81] on input "umrah" at bounding box center [315, 78] width 213 height 19
click button at bounding box center [0, 0] width 0 height 0
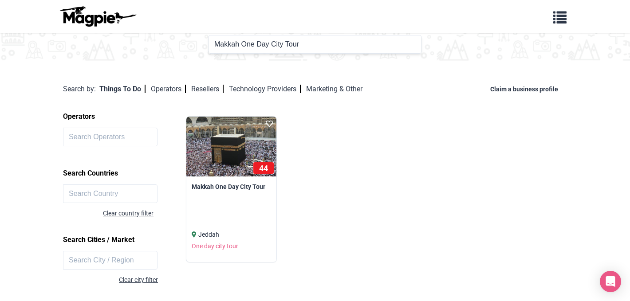
scroll to position [35, 0]
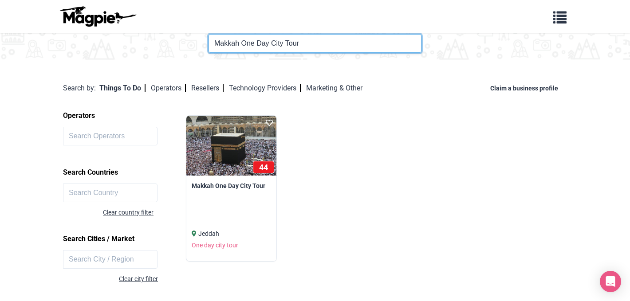
click at [290, 47] on input "Makkah One Day City Tour" at bounding box center [315, 43] width 213 height 19
type input "u"
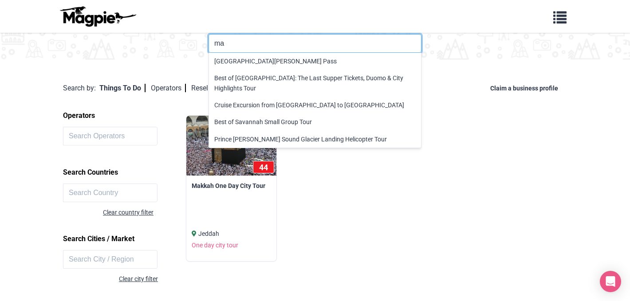
type input "m"
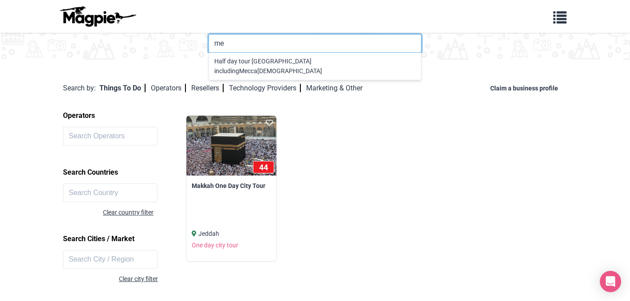
type input "m"
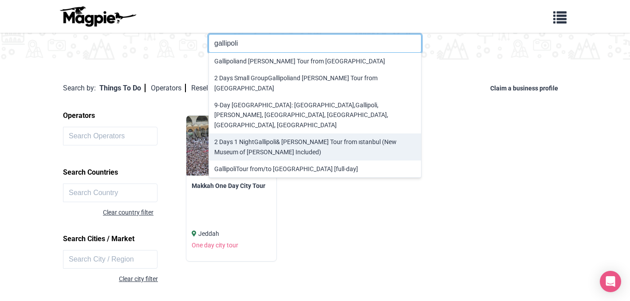
type input "2 Days 1 Night Gallipoli & [PERSON_NAME] Tour from ıstanbul (New Museum of [PER…"
